Goal: Complete application form: Complete application form

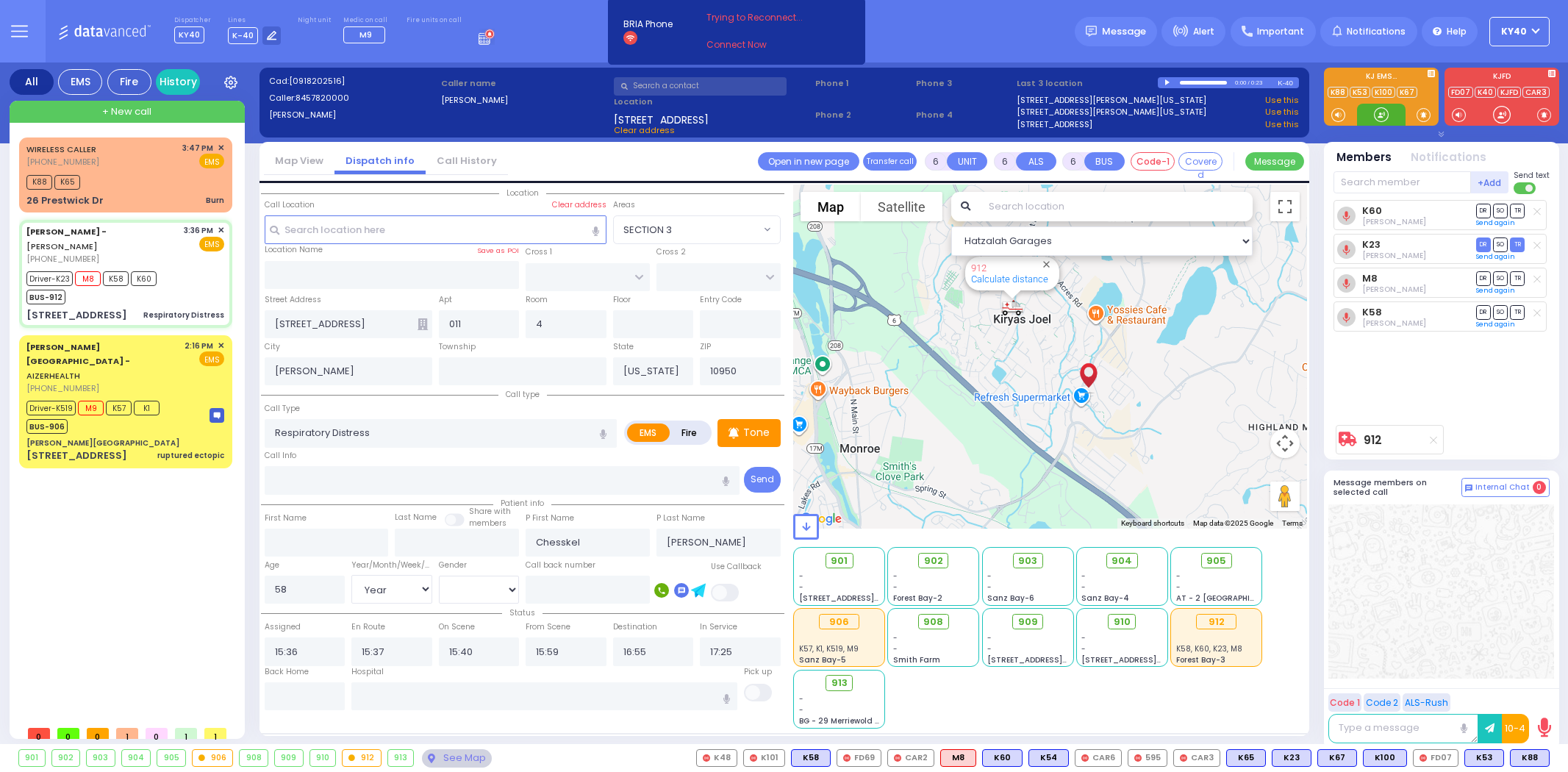
select select
select select "Year"
select select "[DEMOGRAPHIC_DATA]"
click at [156, 169] on div "WIRELESS CALLER [PHONE_NUMBER] 3:47 PM ✕ EMS K88 K65" at bounding box center [126, 175] width 207 height 71
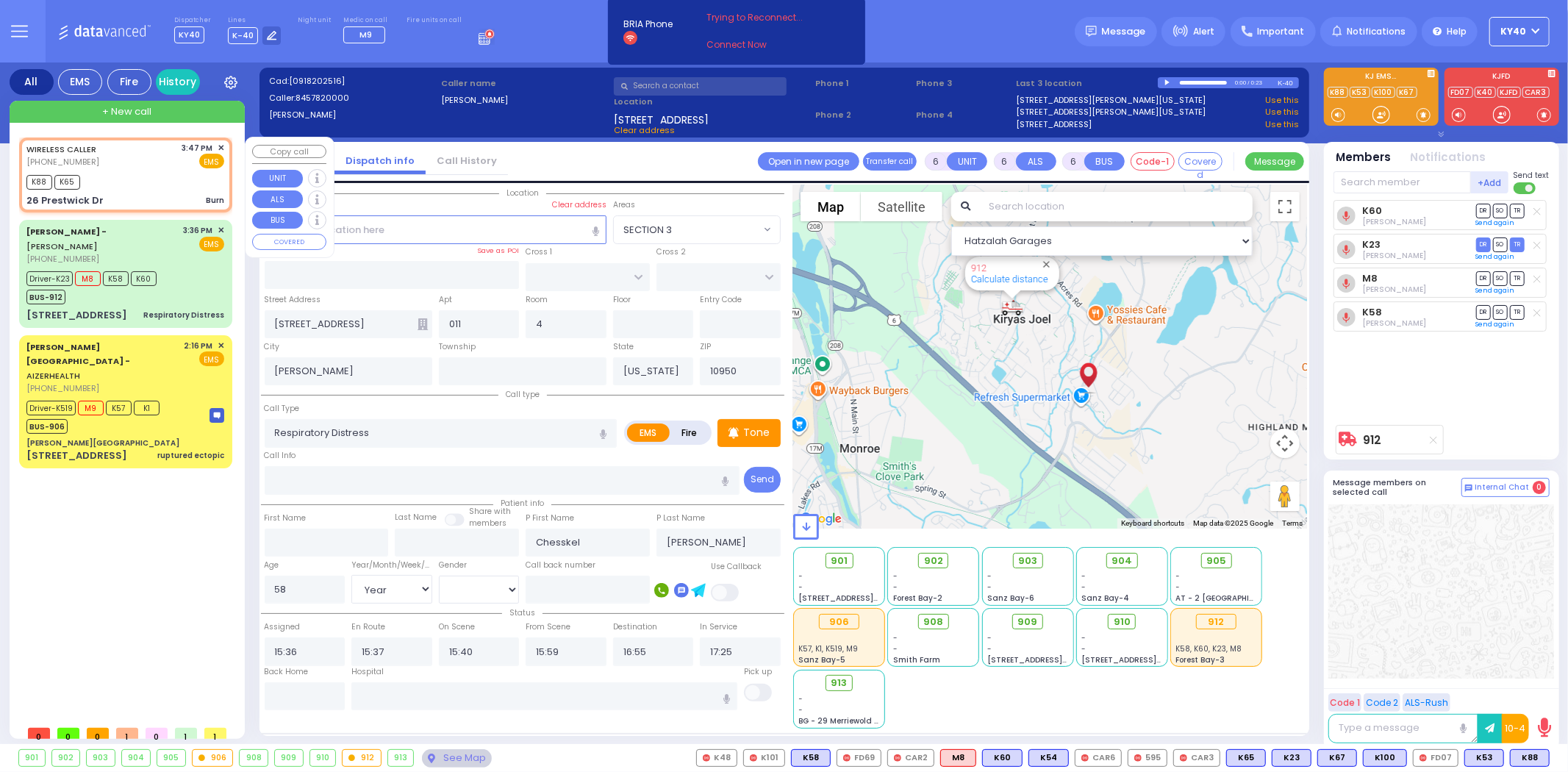
type input "3"
type input "0"
select select
type input "Burn"
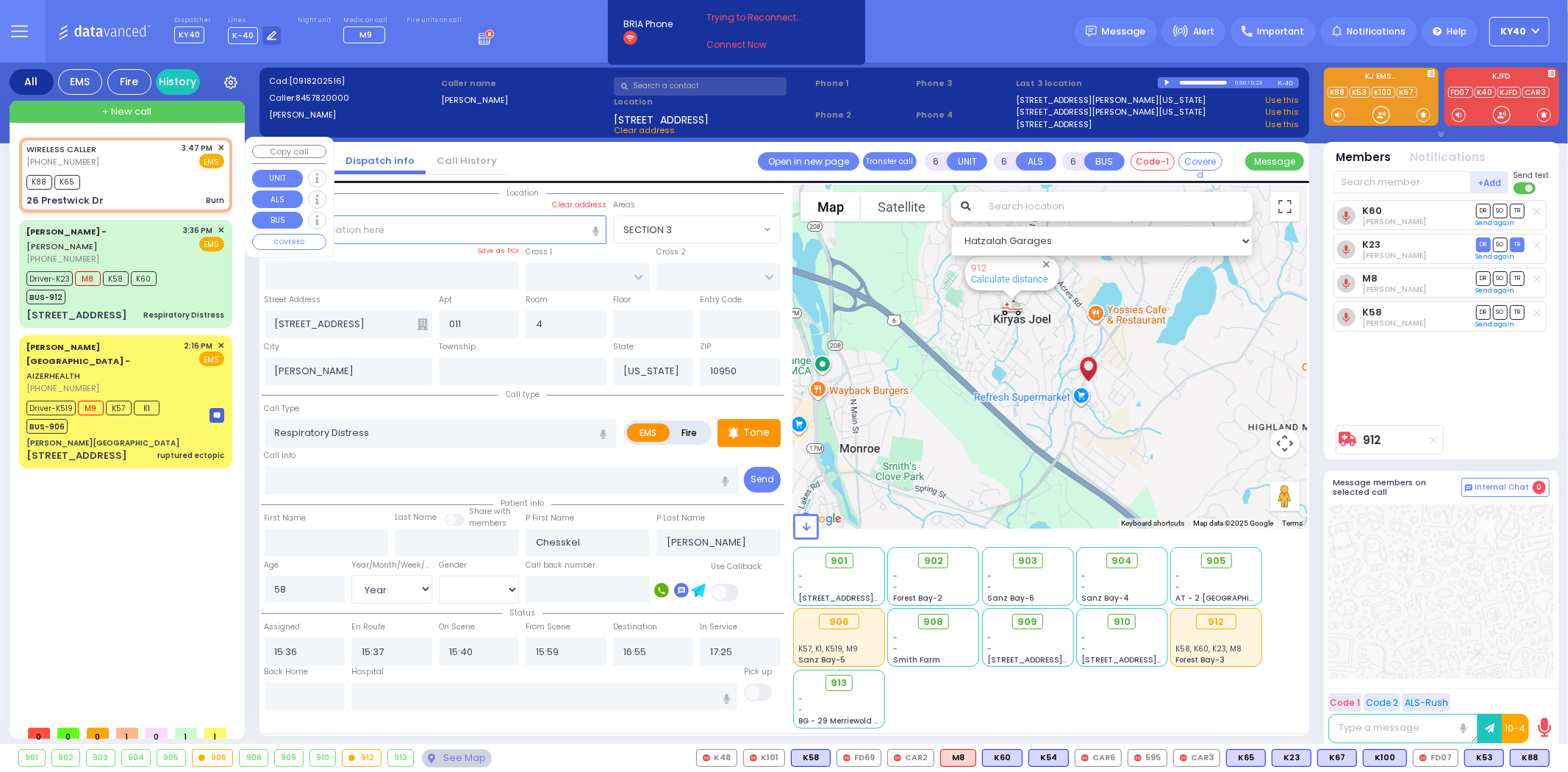
radio input "true"
select select
type input "15:47"
type input "15:48"
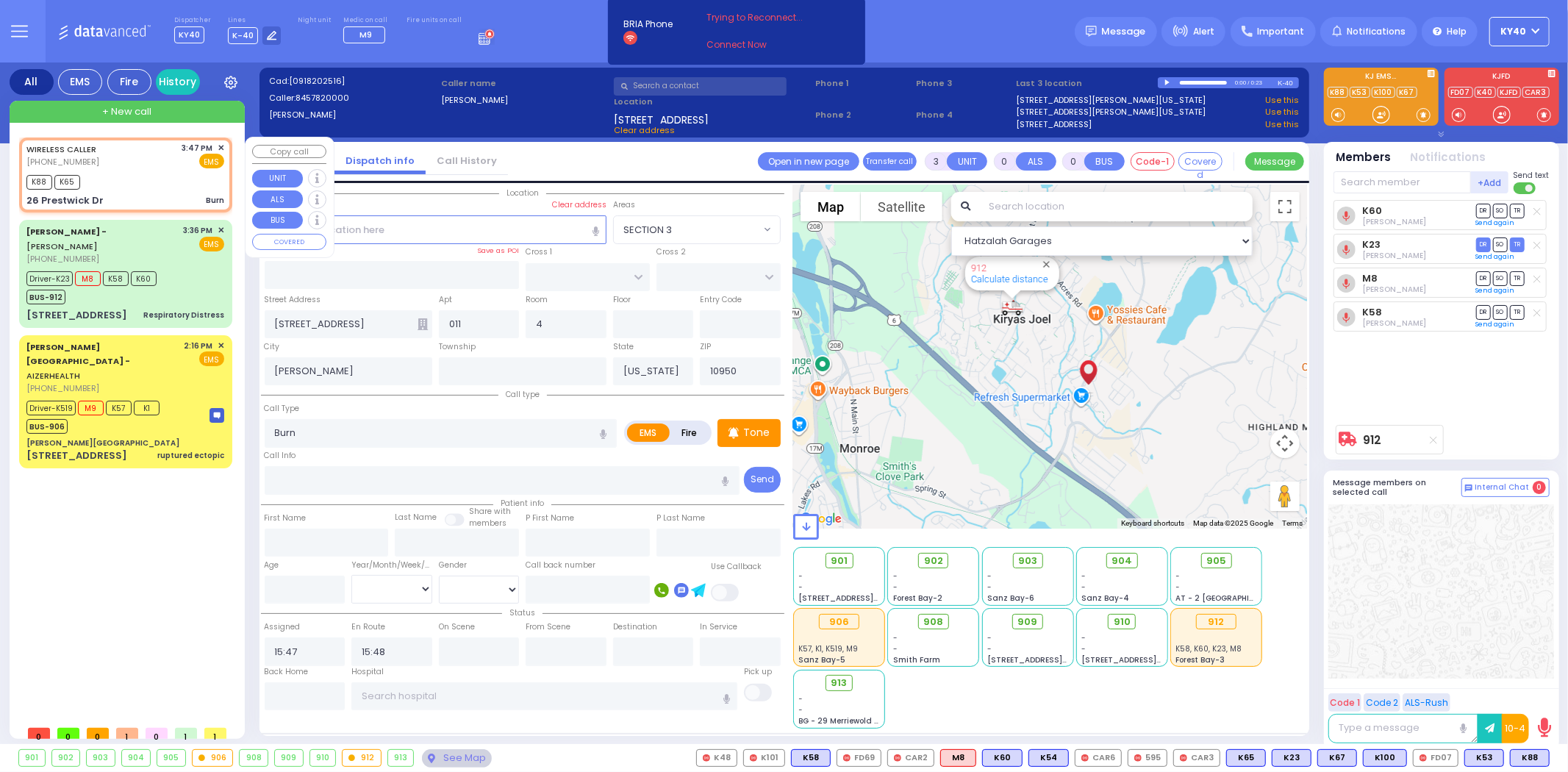
select select "Hatzalah Garages"
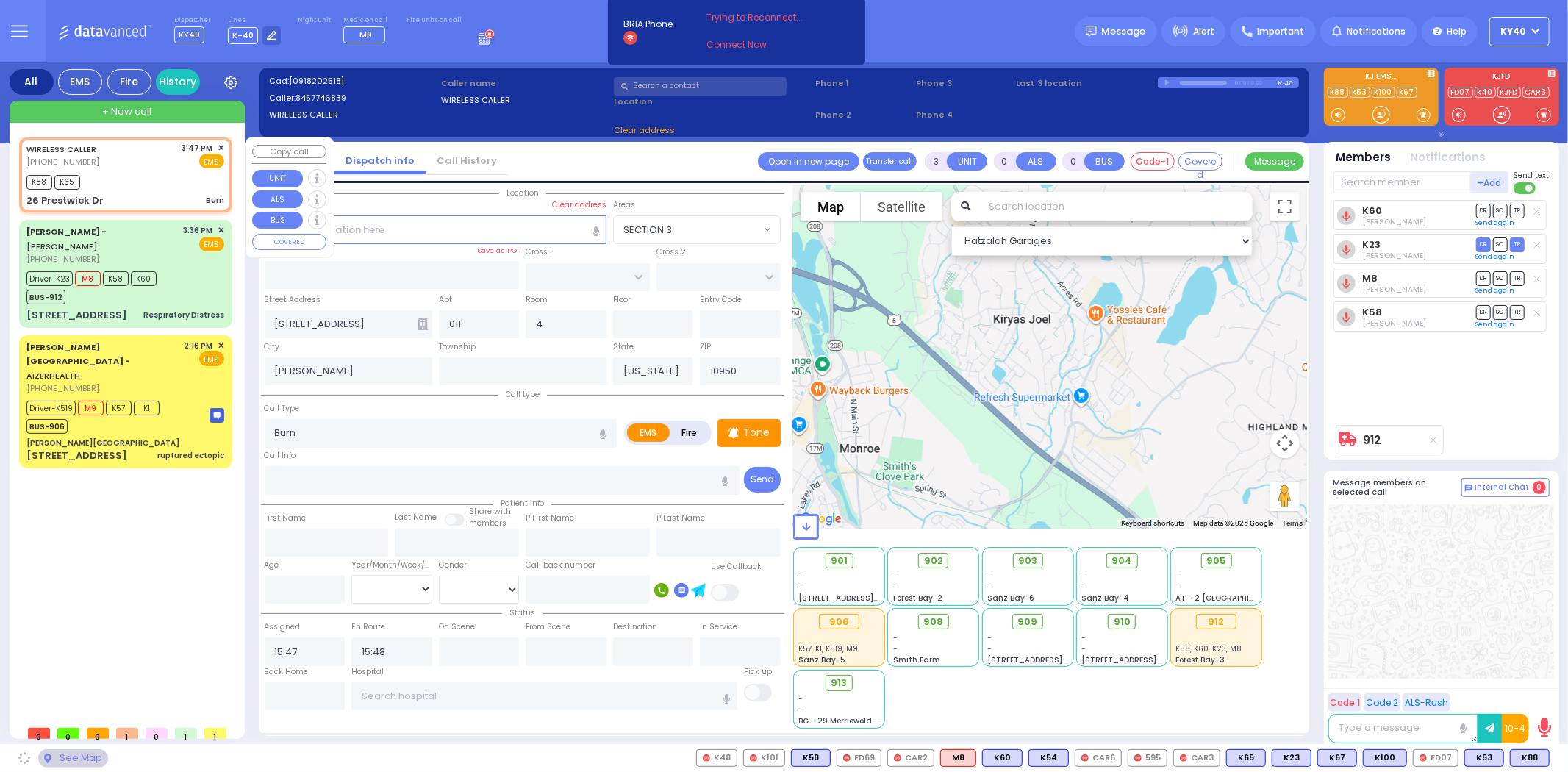
type input "MAIDSTONE LN"
type input "LOCH LOMOND COURT"
type input "26 Prestwick Dr"
type input "Monroe"
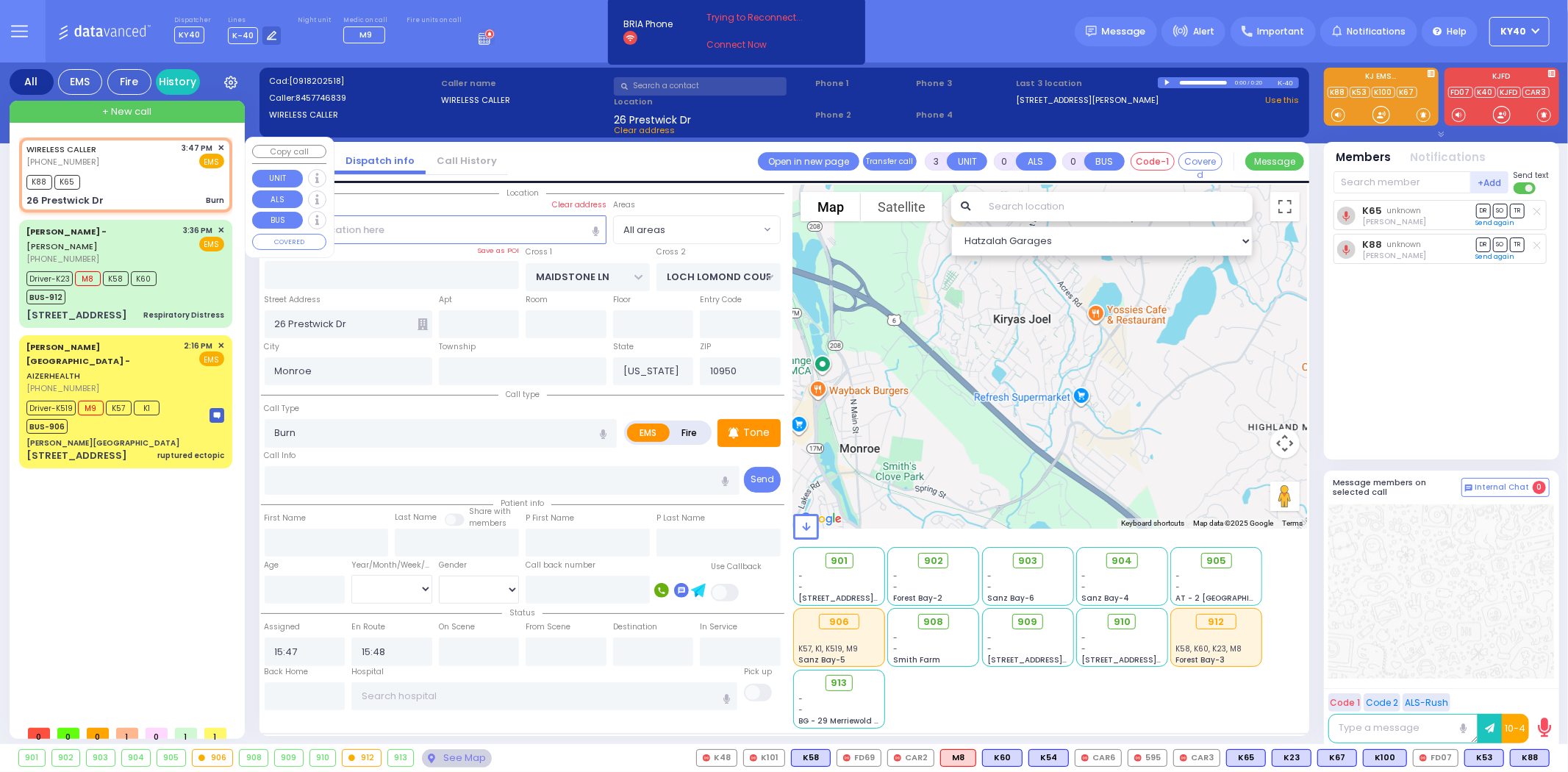
click at [217, 147] on div "3:47 PM ✕" at bounding box center [203, 147] width 42 height 12
select select
radio input "true"
select select
select select "Hatzalah Garages"
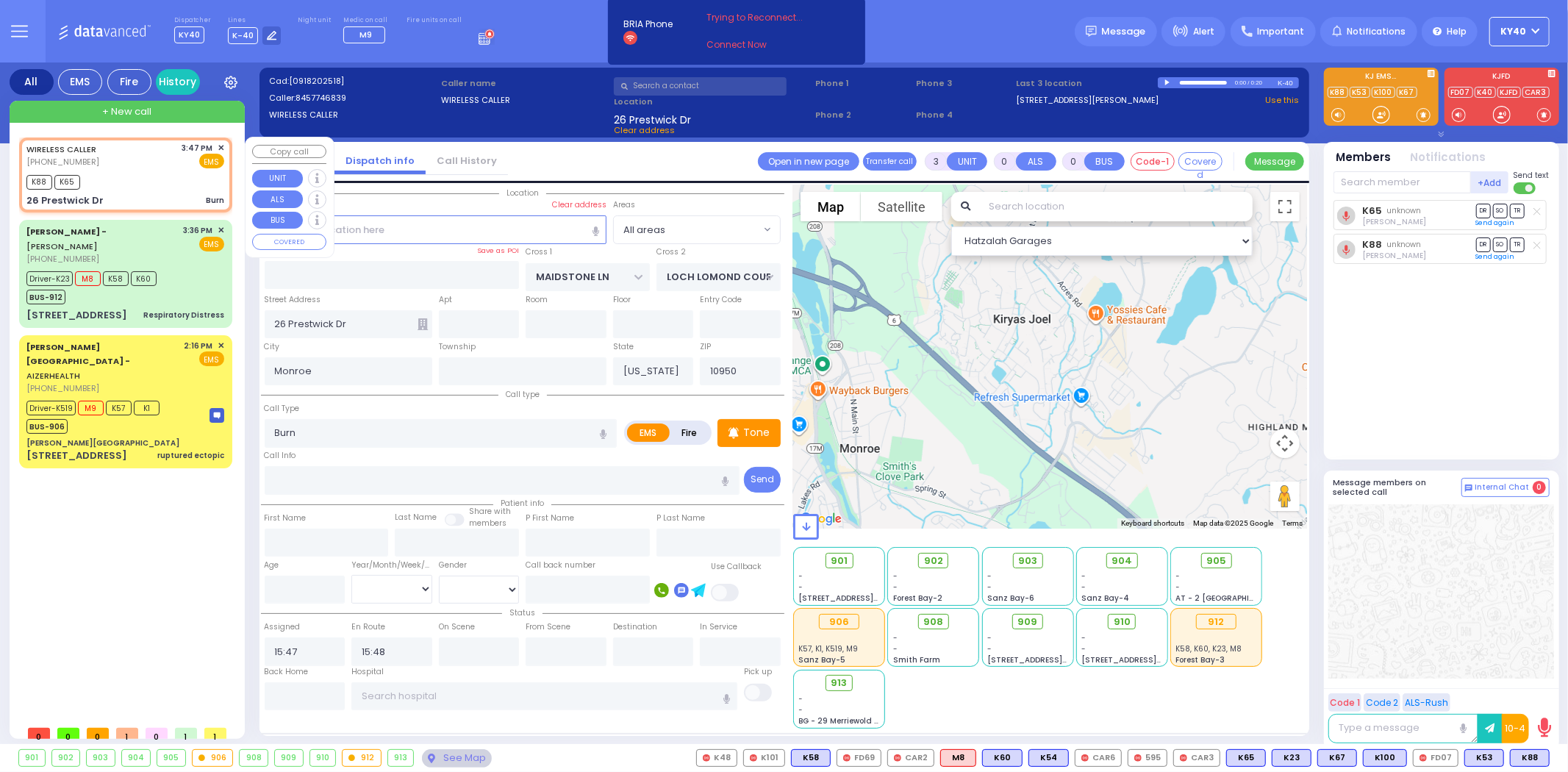
click at [218, 145] on span "✕" at bounding box center [221, 147] width 7 height 12
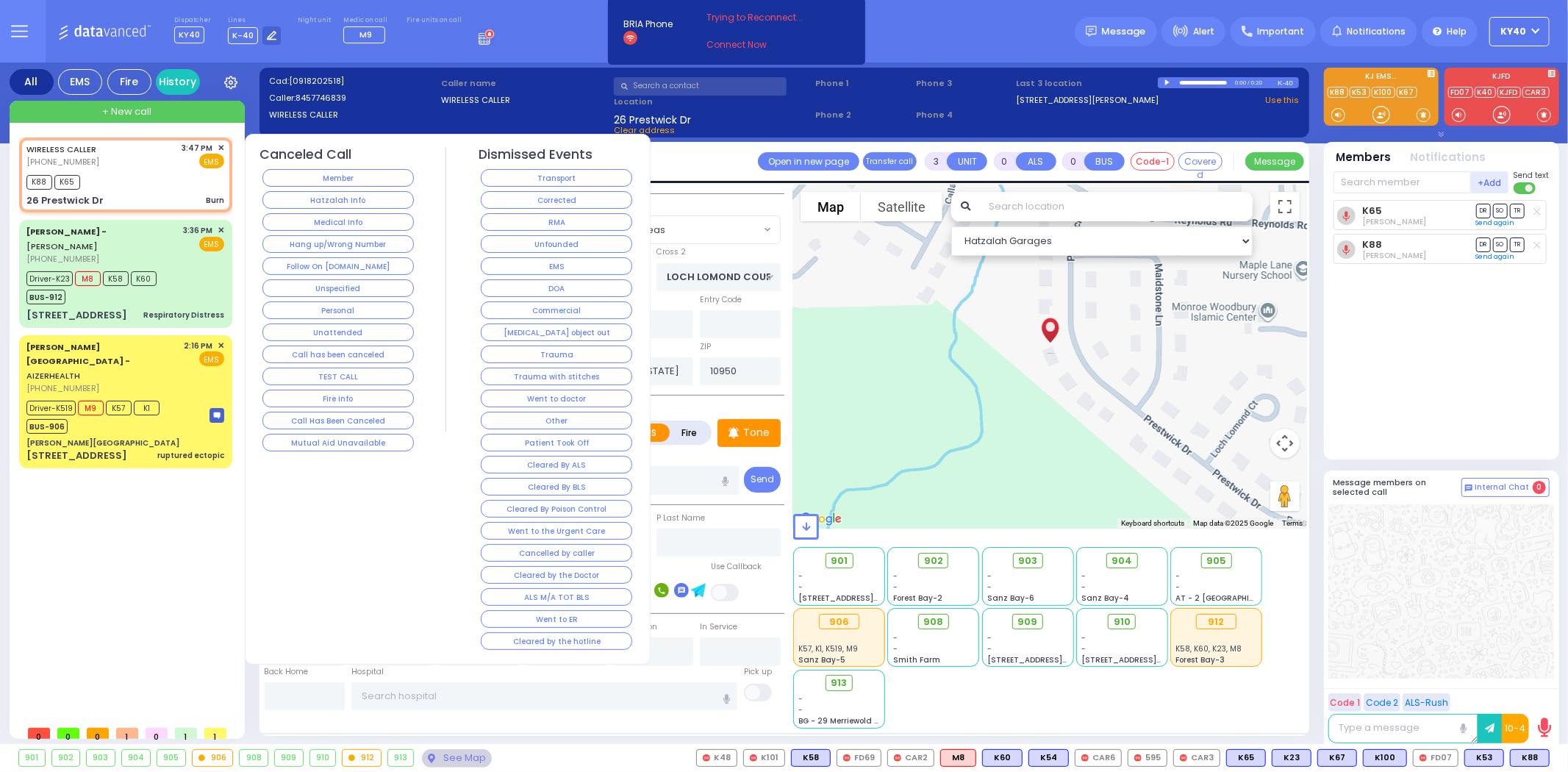
drag, startPoint x: 516, startPoint y: 200, endPoint x: 509, endPoint y: 197, distance: 7.6
click at [519, 200] on button "Corrected" at bounding box center [557, 200] width 151 height 17
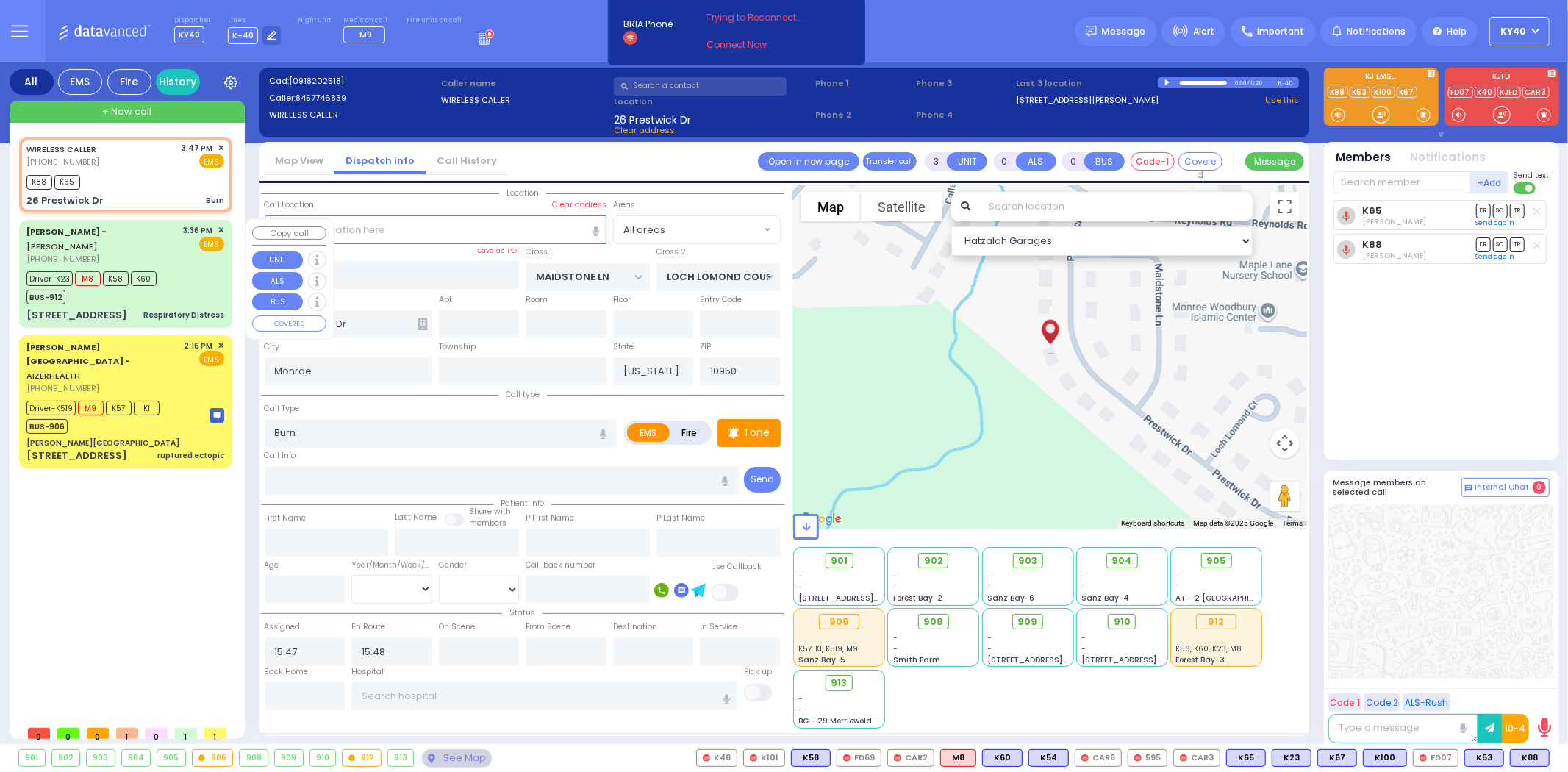
select select
radio input "true"
select select
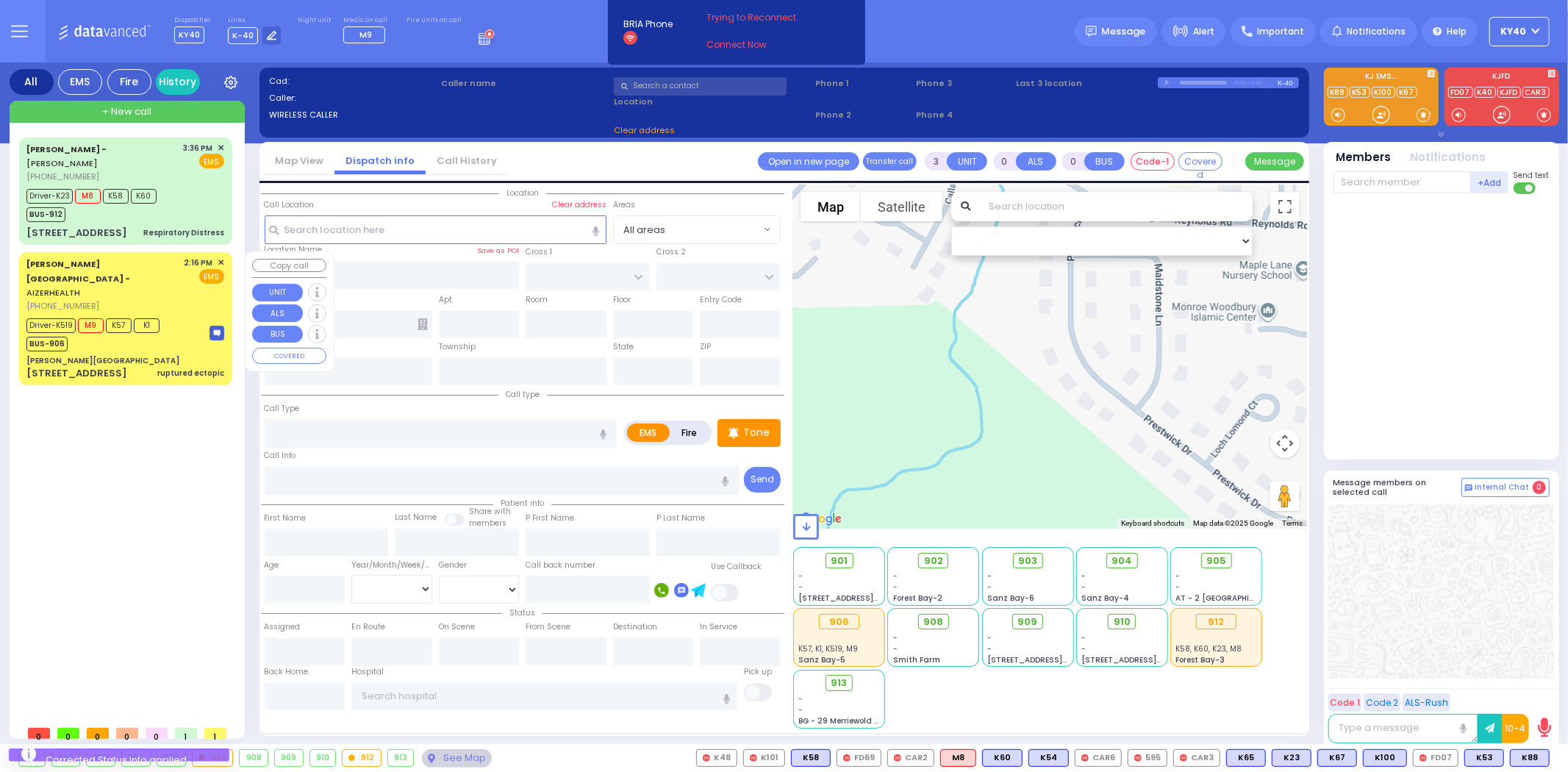
click at [185, 282] on div "[PERSON_NAME][GEOGRAPHIC_DATA] - AIZERHEALTH [PHONE_NUMBER] 2:16 PM ✕ EMS M9" at bounding box center [126, 319] width 207 height 128
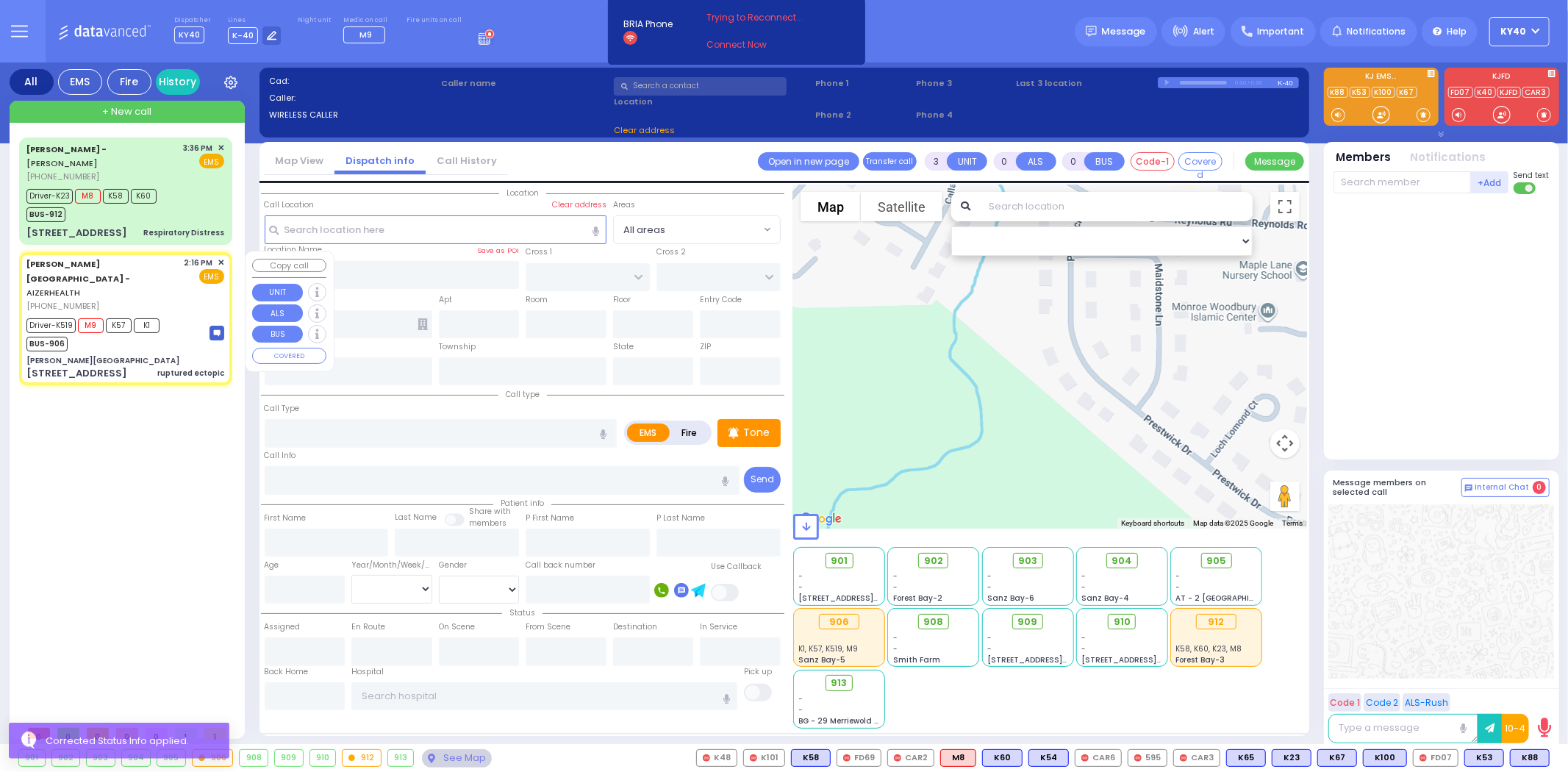
type input "6"
select select
type input "ruptured ectopic"
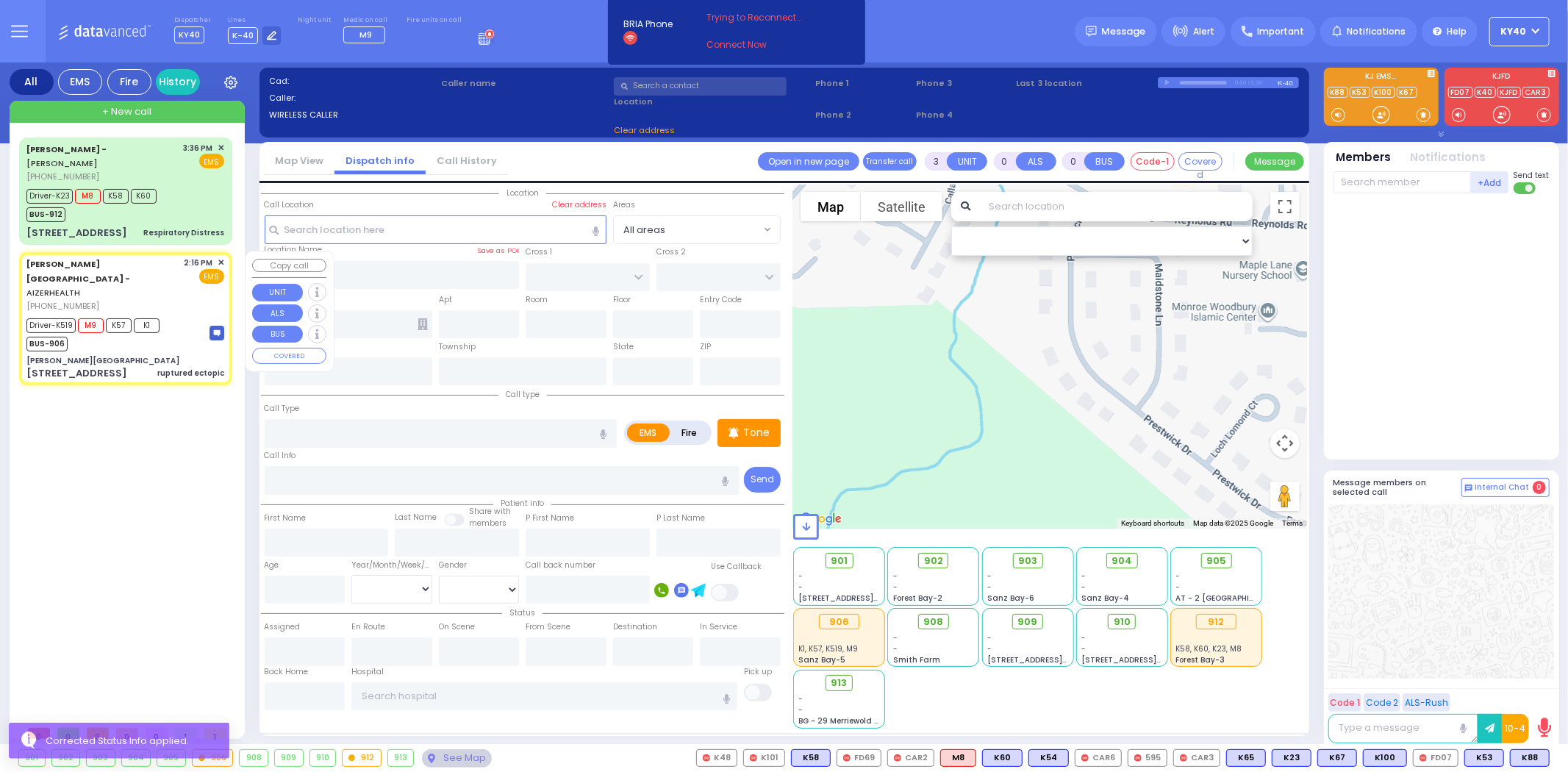
radio input "true"
type input "Chany"
type input "Berkowitz"
type input "28"
select select "Year"
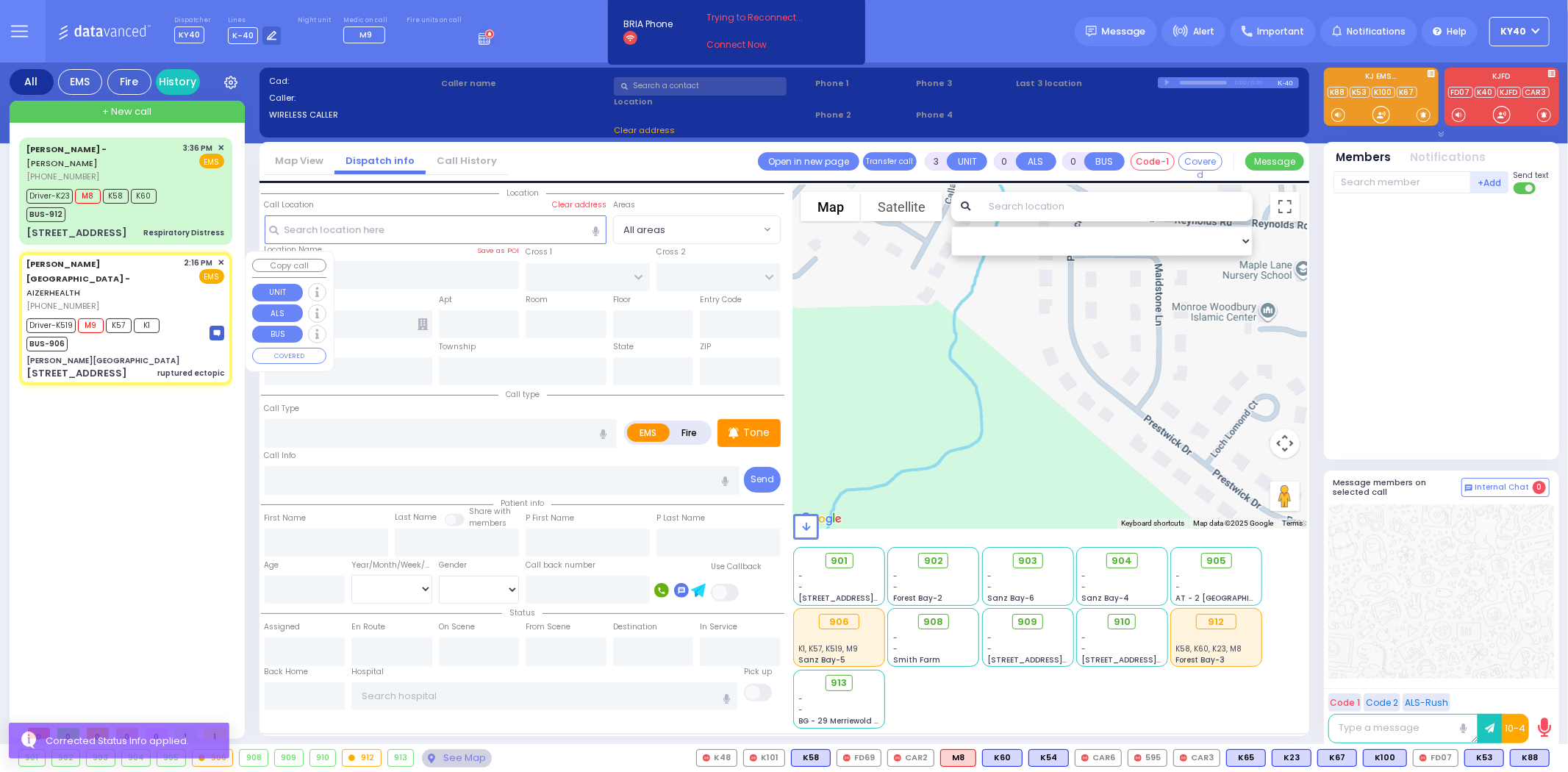
select select "[DEMOGRAPHIC_DATA]"
type input "14:16"
type input "14:18"
type input "14:21"
type input "15:12"
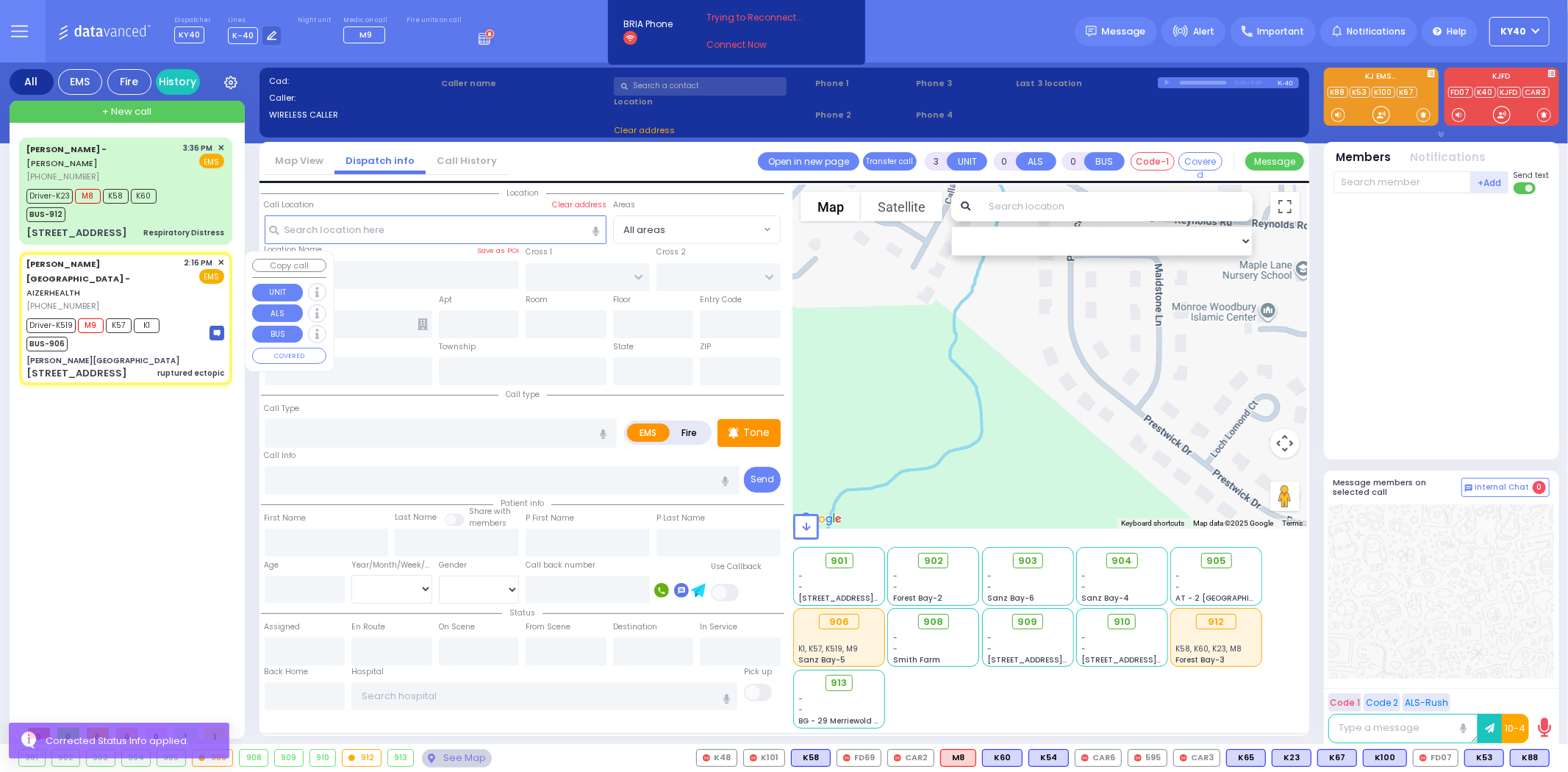
type input "[US_STATE][GEOGRAPHIC_DATA]- [GEOGRAPHIC_DATA] [STREET_ADDRESS][US_STATE]"
select select "Hatzalah Garages"
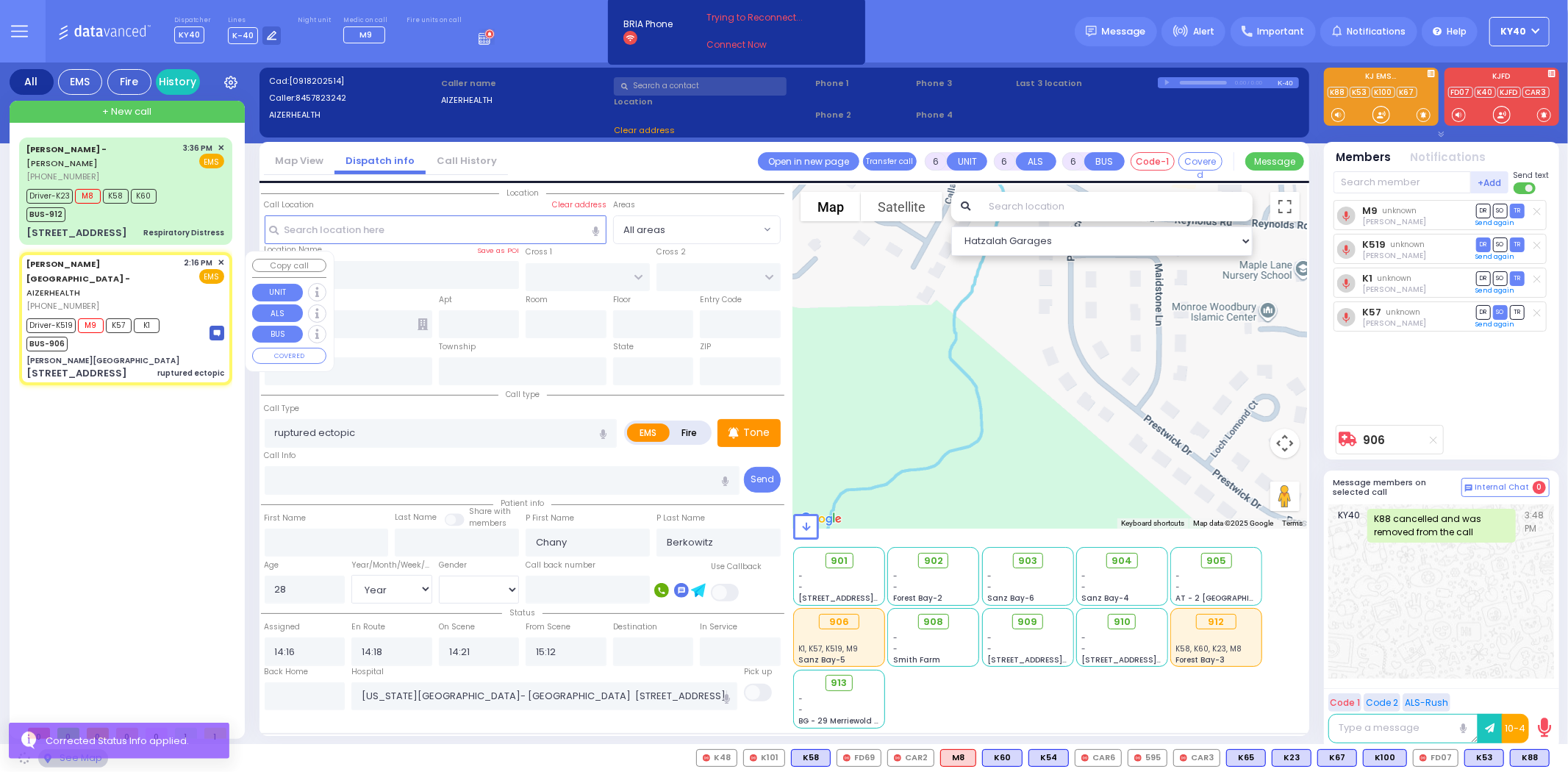
type input "[PERSON_NAME][GEOGRAPHIC_DATA]"
type input "[PERSON_NAME] DR"
type input "[PERSON_NAME]"
type input "[STREET_ADDRESS]"
type input "2"
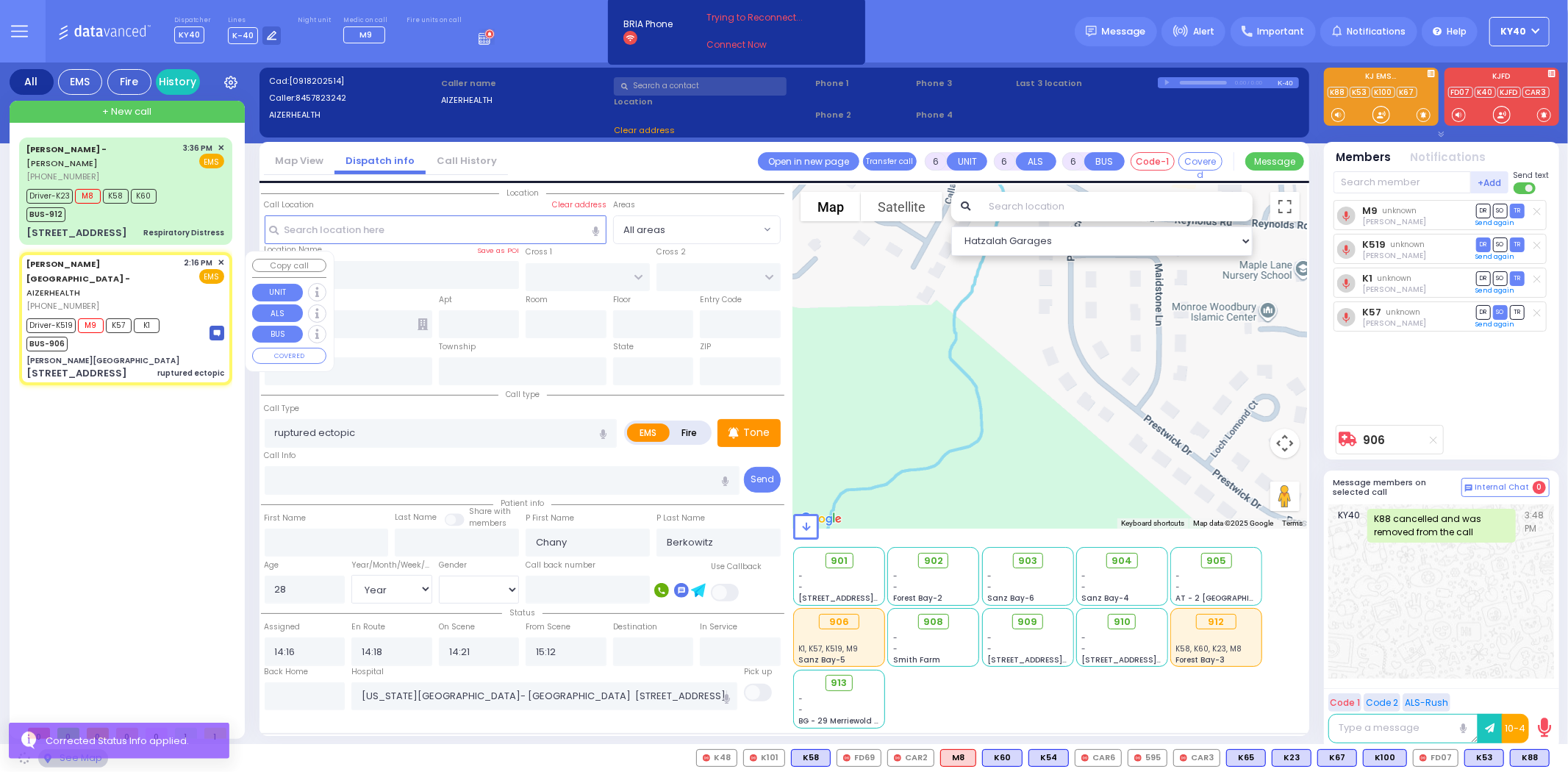
type input "[PERSON_NAME]"
type input "[US_STATE]"
type input "10950"
select select "SECTION 2"
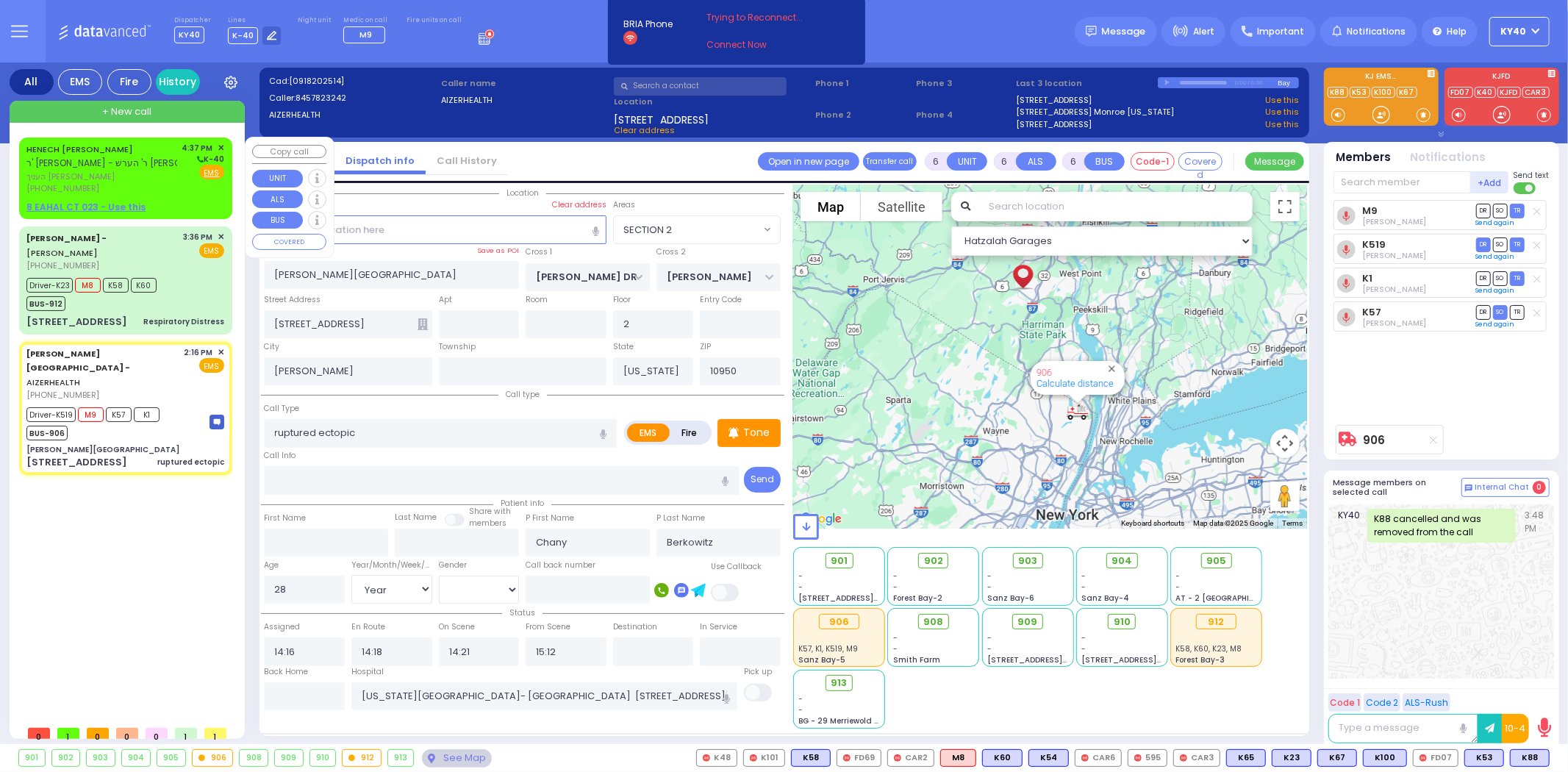
click at [117, 172] on span "העניך [PERSON_NAME]" at bounding box center [102, 176] width 151 height 12
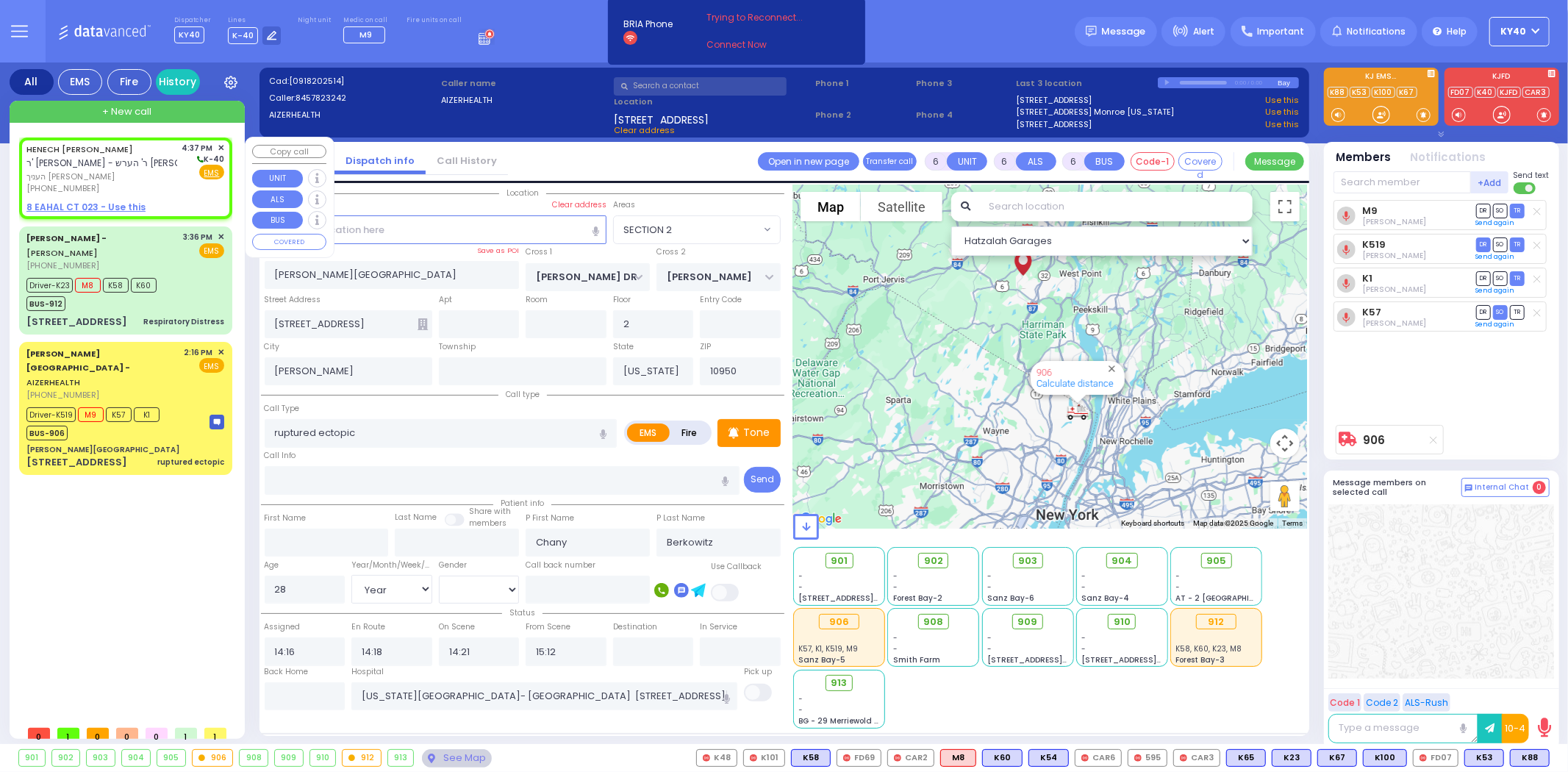
type input "2"
type input "1"
select select
radio input "true"
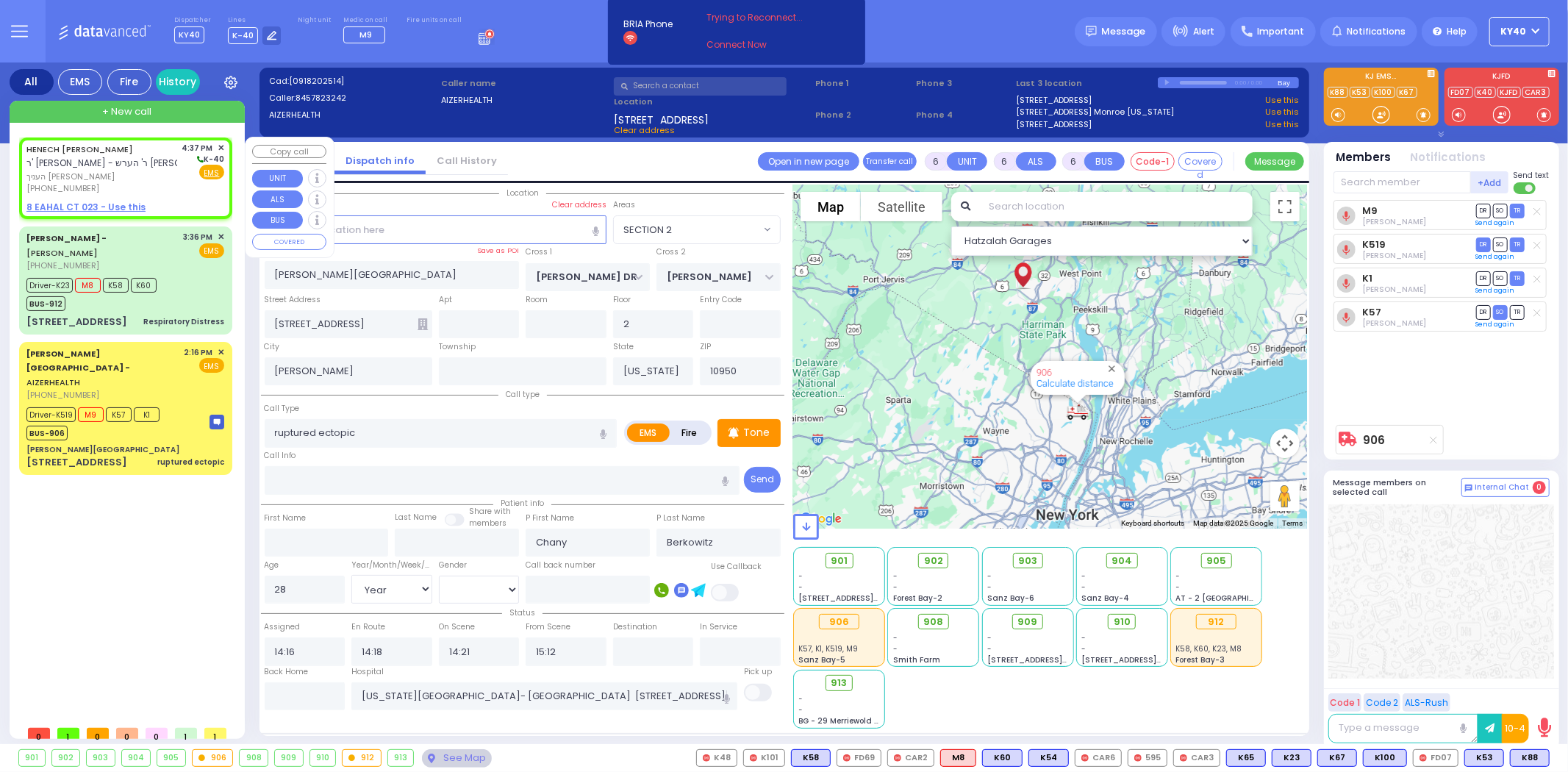
type input "[PERSON_NAME]"
select select
type input "16:37"
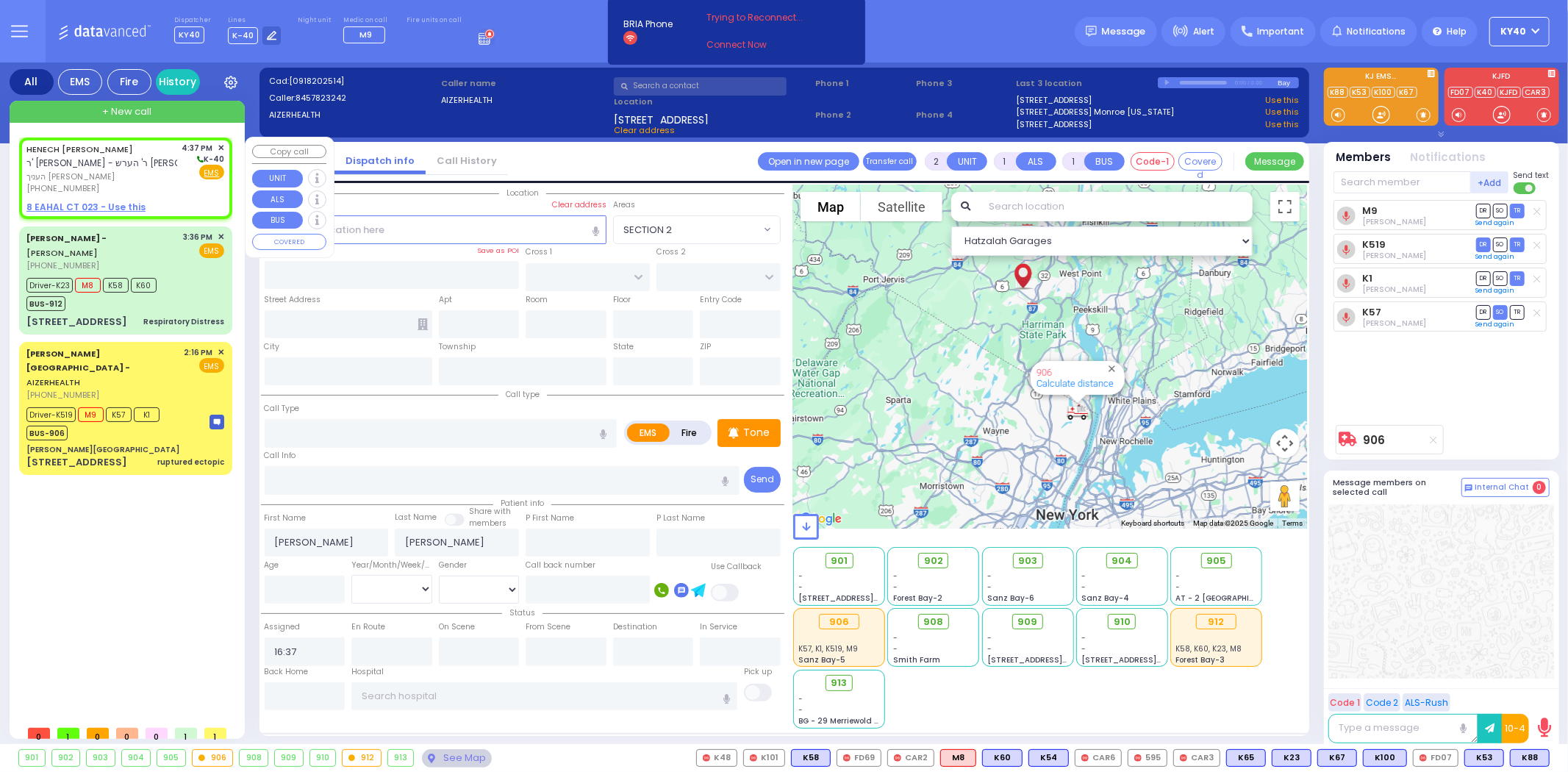
select select "Hatzalah Garages"
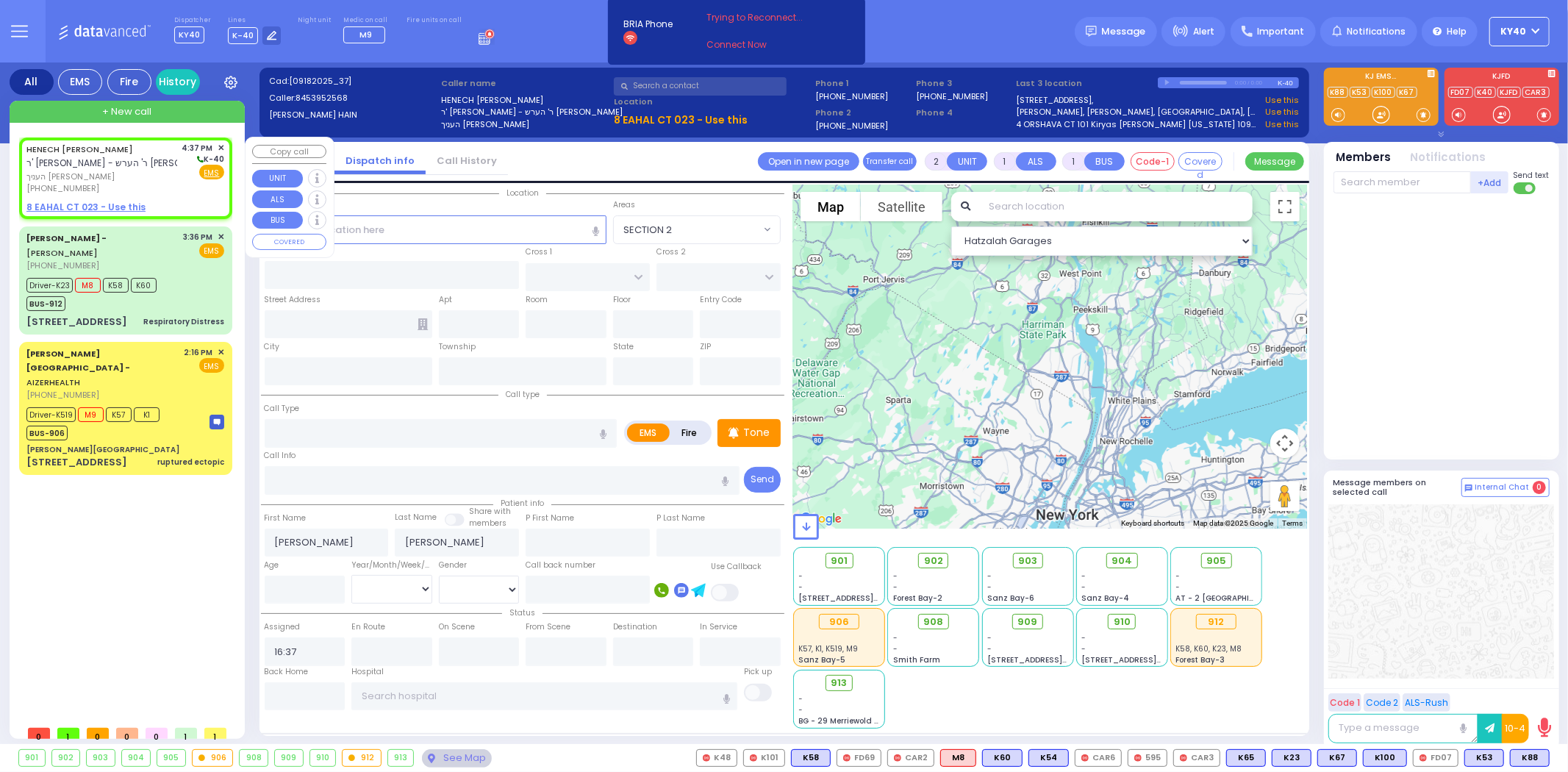
click at [117, 172] on span "העניך [PERSON_NAME]" at bounding box center [102, 176] width 151 height 12
select select
radio input "true"
select select
select select "Hatzalah Garages"
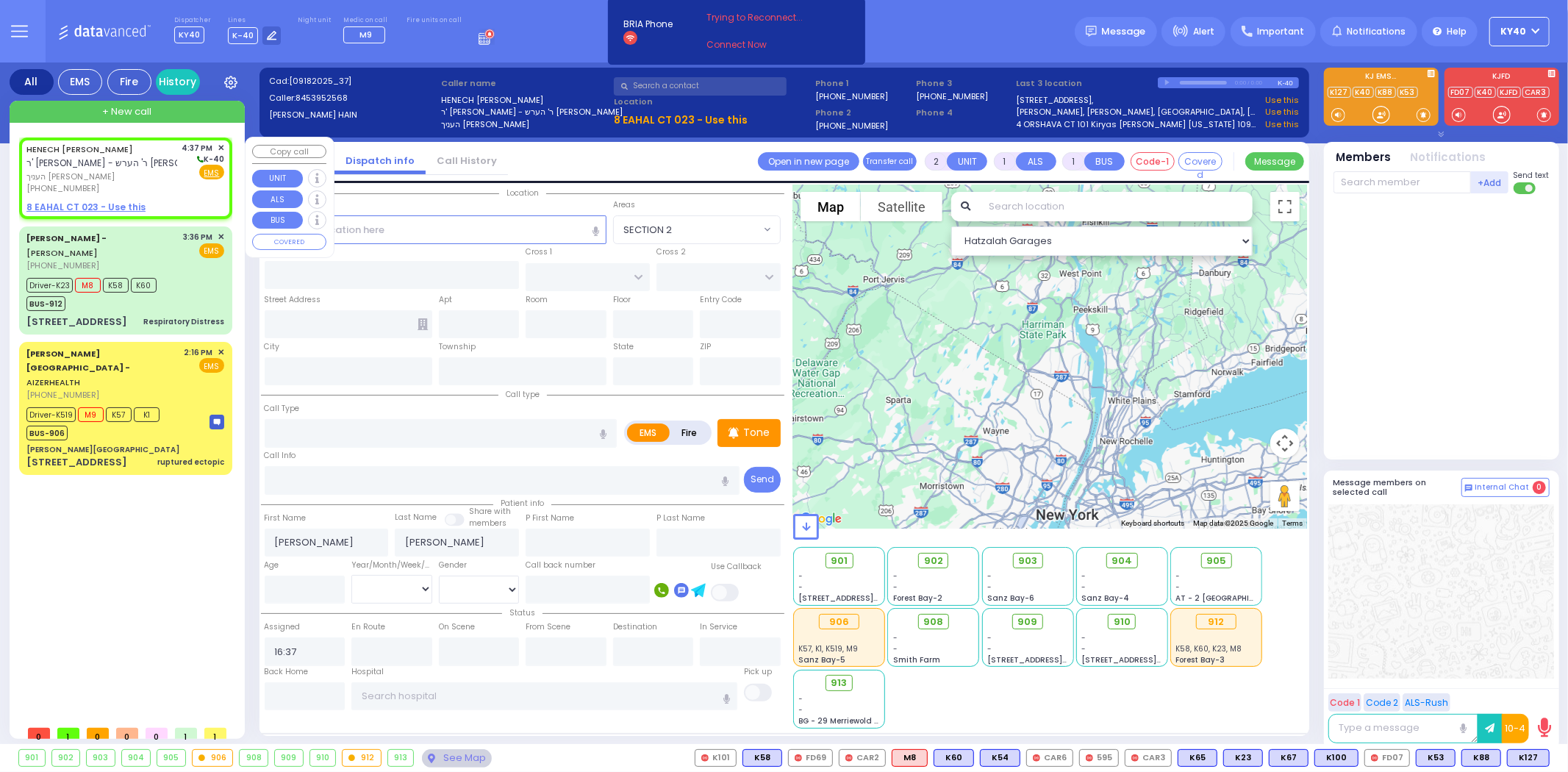
click at [222, 147] on span "✕" at bounding box center [221, 147] width 7 height 12
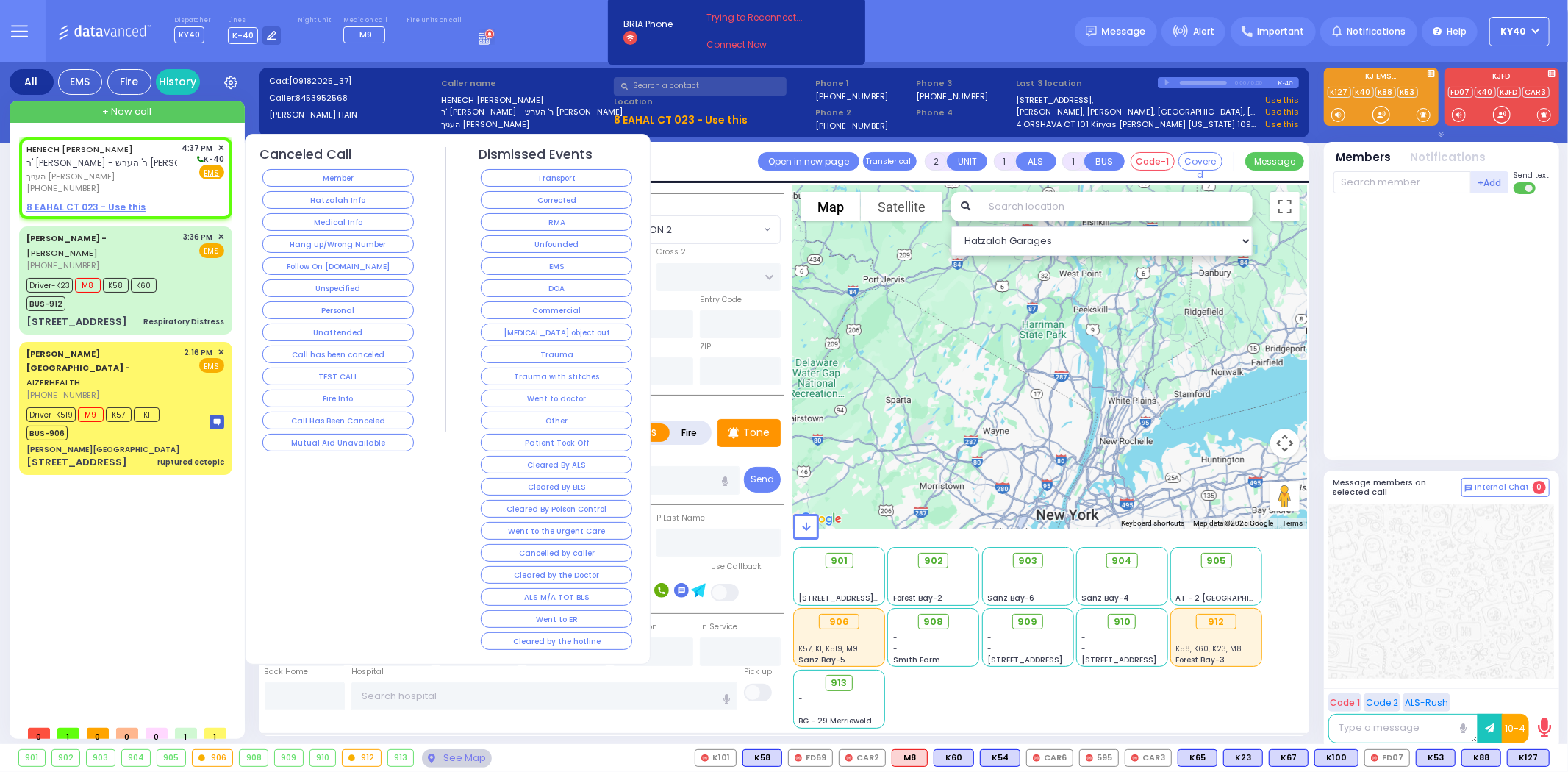
click at [331, 243] on button "Hang up/Wrong Number" at bounding box center [338, 244] width 151 height 17
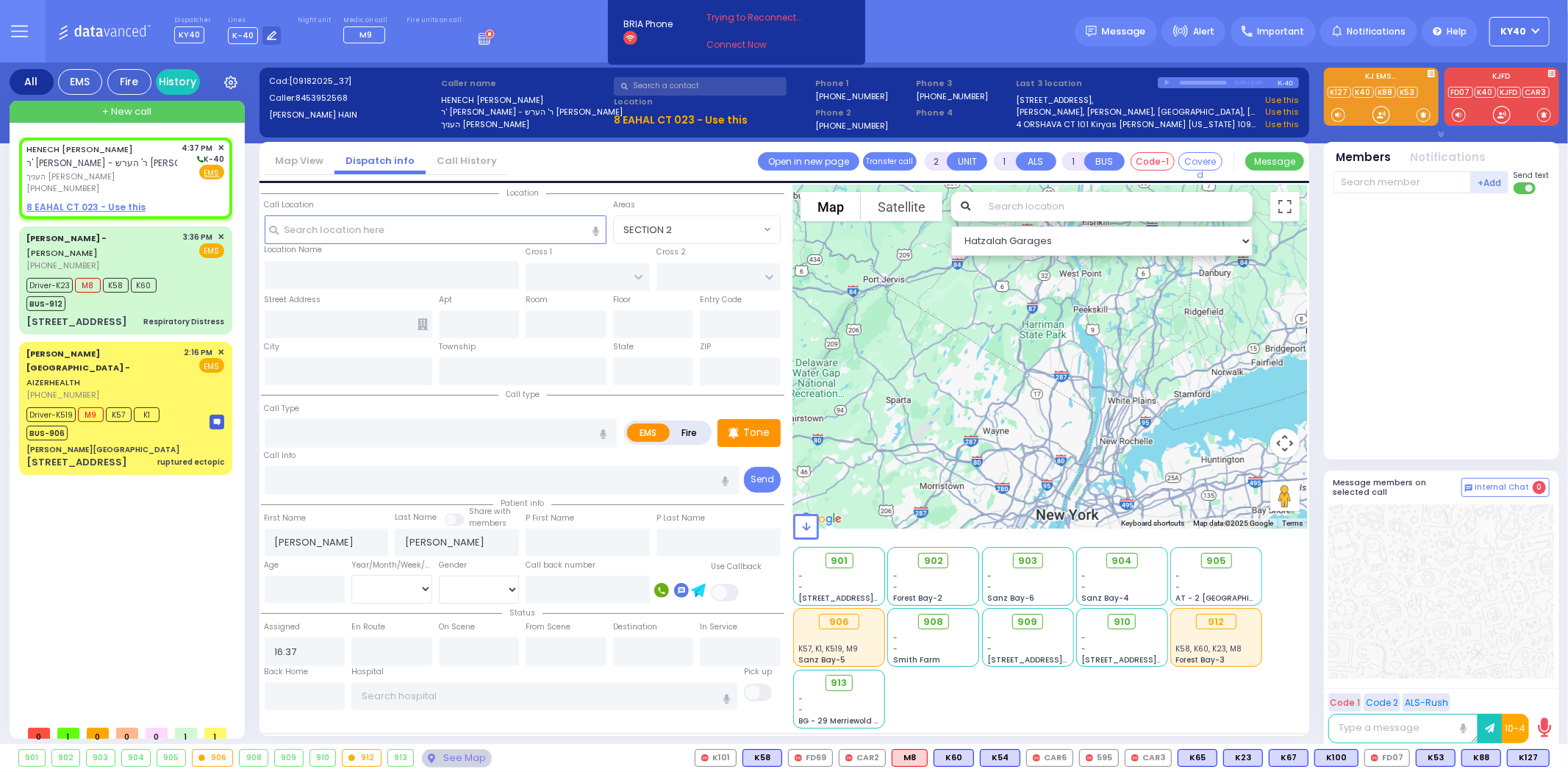
select select
radio input "true"
select select
